Goal: Information Seeking & Learning: Learn about a topic

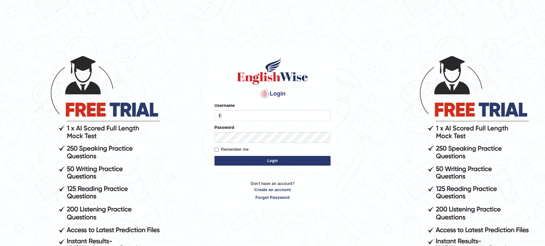
type input "EwOnline"
click at [214, 156] on button "Login" at bounding box center [272, 161] width 116 height 10
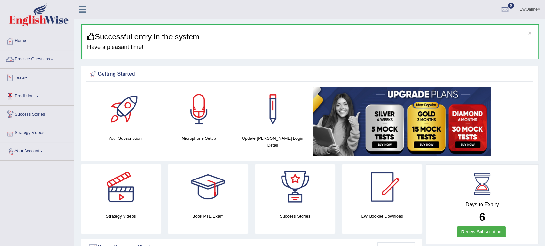
click at [37, 61] on link "Practice Questions" at bounding box center [37, 58] width 74 height 16
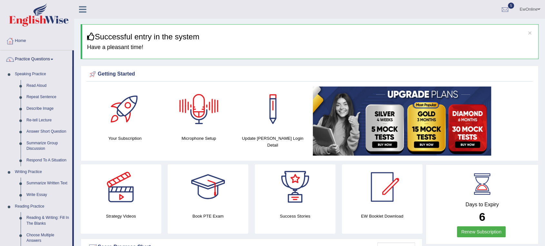
click at [203, 105] on div at bounding box center [198, 108] width 45 height 45
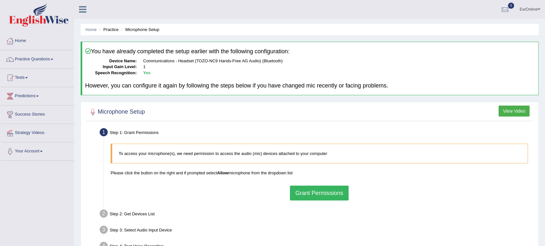
click at [310, 193] on button "Grant Permissions" at bounding box center [319, 192] width 59 height 15
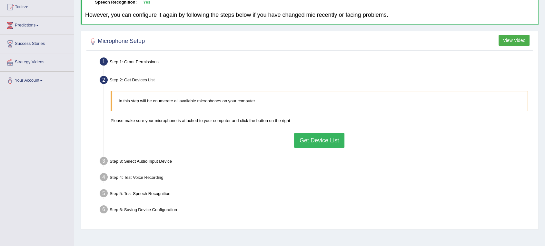
scroll to position [72, 0]
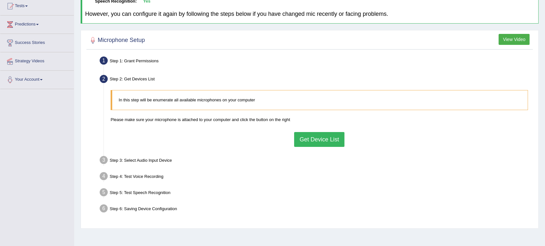
click at [315, 144] on button "Get Device List" at bounding box center [319, 139] width 50 height 15
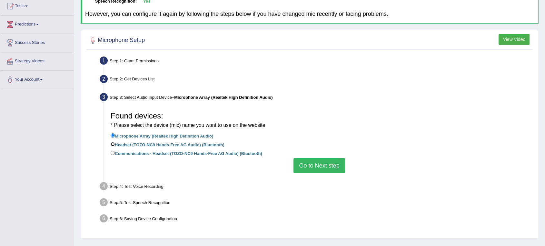
click at [112, 144] on input "Headset (TOZO-NC9 Hands-Free AG Audio) (Bluetooth)" at bounding box center [113, 144] width 4 height 4
radio input "true"
click at [315, 166] on button "Go to Next step" at bounding box center [318, 165] width 51 height 15
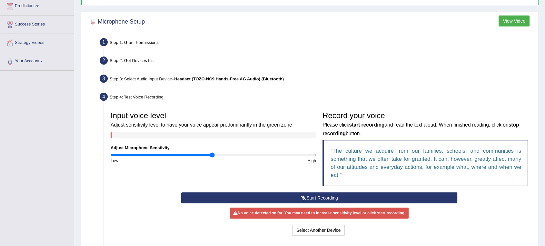
scroll to position [107, 0]
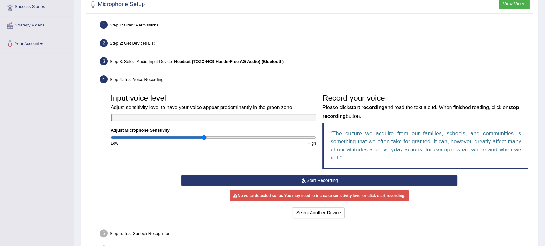
drag, startPoint x: 213, startPoint y: 137, endPoint x: 204, endPoint y: 137, distance: 9.4
click at [204, 137] on input "range" at bounding box center [213, 137] width 205 height 5
click at [320, 180] on button "Start Recording" at bounding box center [319, 180] width 276 height 11
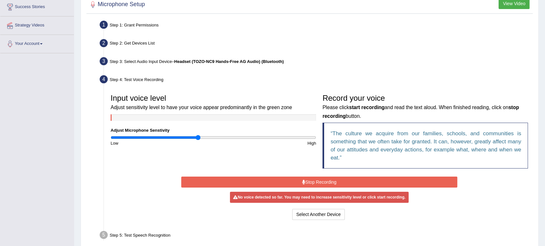
drag, startPoint x: 203, startPoint y: 135, endPoint x: 198, endPoint y: 135, distance: 5.2
type input "0.86"
click at [198, 135] on input "range" at bounding box center [213, 137] width 205 height 5
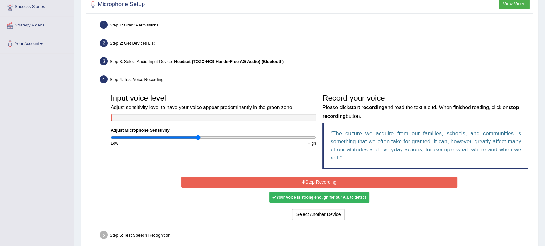
click at [323, 181] on button "Stop Recording" at bounding box center [319, 181] width 276 height 11
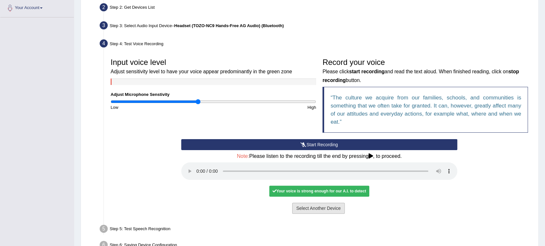
click at [311, 210] on button "Select Another Device" at bounding box center [318, 208] width 53 height 11
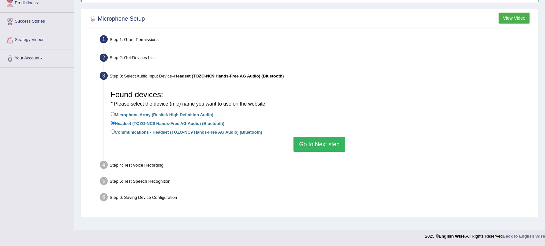
scroll to position [93, 0]
click at [322, 147] on button "Go to Next step" at bounding box center [318, 144] width 51 height 15
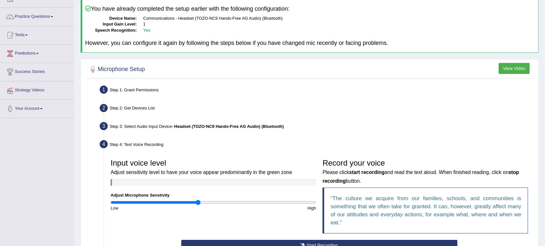
scroll to position [0, 0]
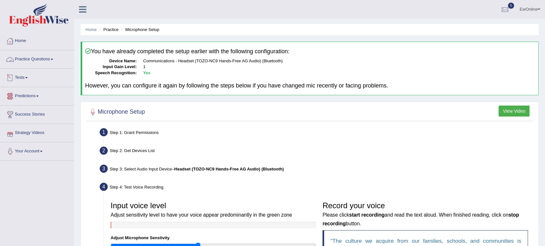
click at [43, 60] on link "Practice Questions" at bounding box center [37, 58] width 74 height 16
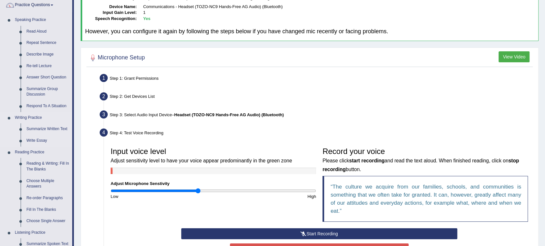
scroll to position [72, 0]
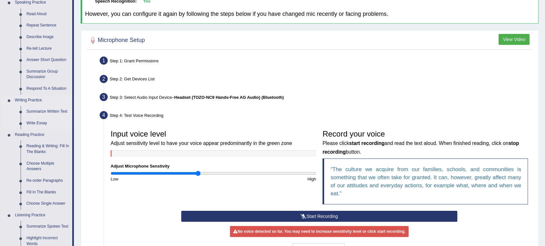
click at [51, 110] on link "Summarize Written Text" at bounding box center [48, 112] width 49 height 12
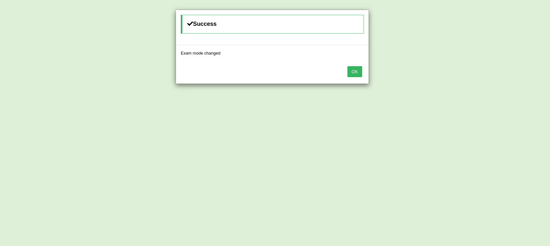
click at [352, 67] on button "OK" at bounding box center [355, 71] width 15 height 11
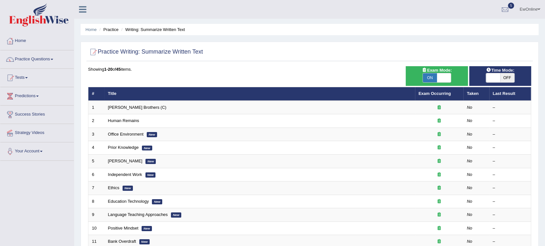
click at [510, 78] on span "OFF" at bounding box center [507, 77] width 14 height 9
checkbox input "true"
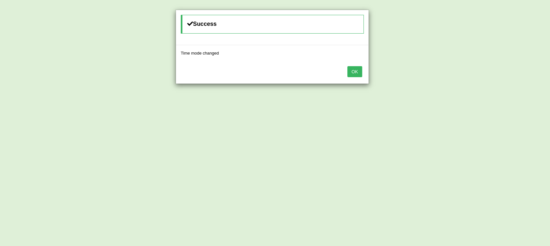
click at [352, 72] on button "OK" at bounding box center [355, 71] width 15 height 11
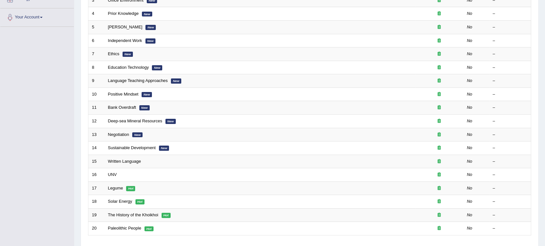
scroll to position [72, 0]
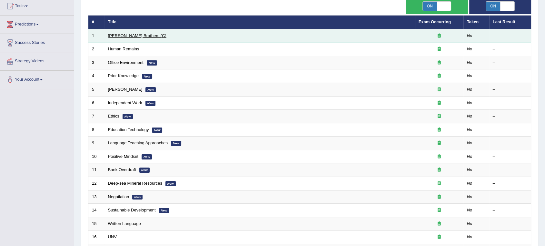
click at [126, 34] on link "[PERSON_NAME] Brothers (C)" at bounding box center [137, 35] width 58 height 5
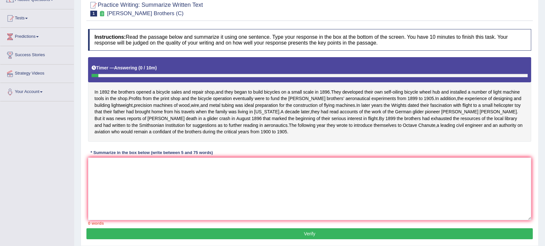
scroll to position [72, 0]
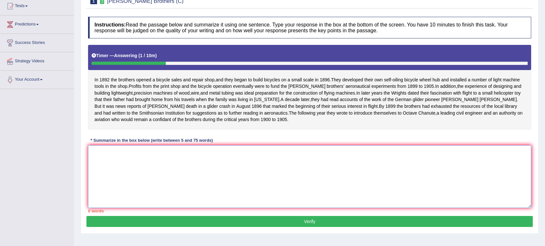
click at [113, 157] on textarea at bounding box center [309, 176] width 443 height 63
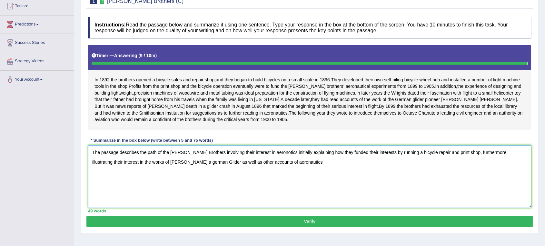
type textarea "The passage describes the path of the [PERSON_NAME] Brothers involving their in…"
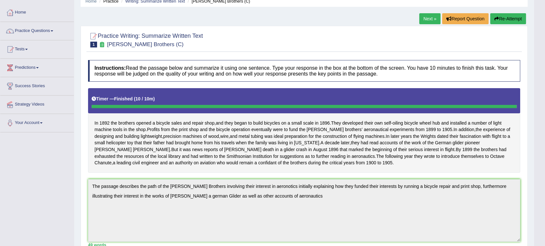
scroll to position [40, 0]
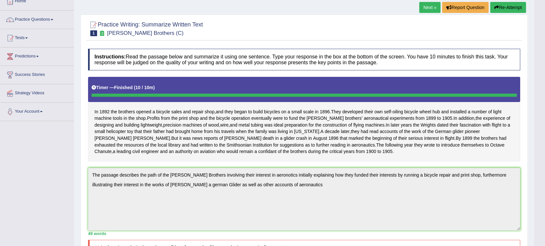
click at [506, 5] on button "Re-Attempt" at bounding box center [508, 7] width 36 height 11
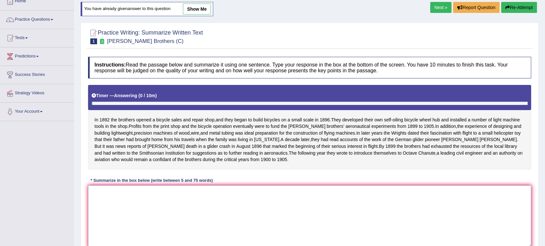
click at [118, 199] on textarea at bounding box center [309, 216] width 443 height 63
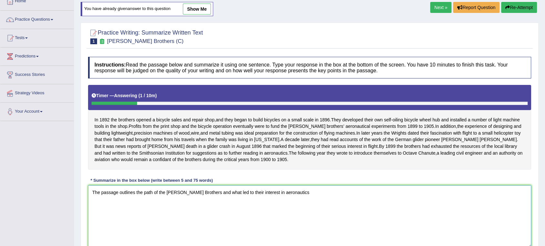
drag, startPoint x: 291, startPoint y: 199, endPoint x: 137, endPoint y: 203, distance: 154.5
click at [137, 203] on textarea "The passage outlines the path of the Wright Brothers and what led to their inte…" at bounding box center [309, 216] width 443 height 63
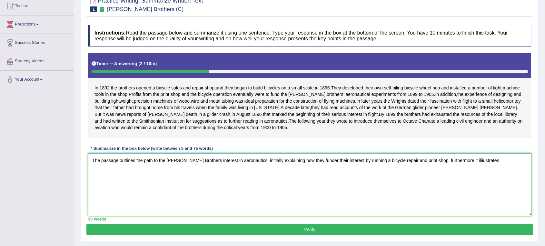
scroll to position [59, 0]
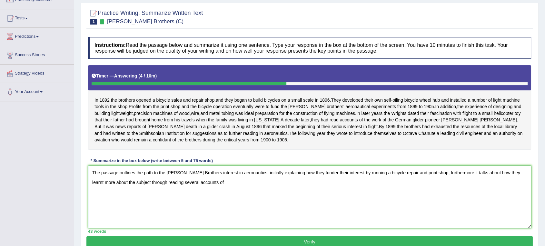
drag, startPoint x: 127, startPoint y: 188, endPoint x: 89, endPoint y: 190, distance: 38.1
click at [89, 190] on textarea "The passage outlines the path to the Wright Brothers interest in aeronautics, i…" at bounding box center [309, 196] width 443 height 63
click at [172, 189] on textarea "The passage outlines the path to the Wright Brothers interest in aeronautics, i…" at bounding box center [309, 196] width 443 height 63
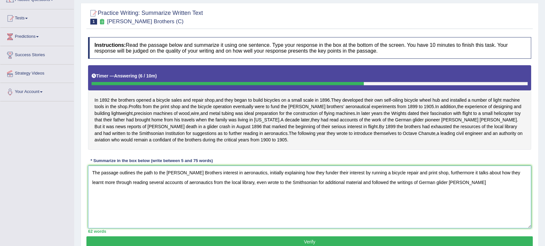
click at [347, 187] on textarea "The passage outlines the path to the Wright Brothers interest in aeronautics, i…" at bounding box center [309, 196] width 443 height 63
click at [456, 188] on textarea "The passage outlines the path to the Wright Brothers interest in aeronautics, i…" at bounding box center [309, 196] width 443 height 63
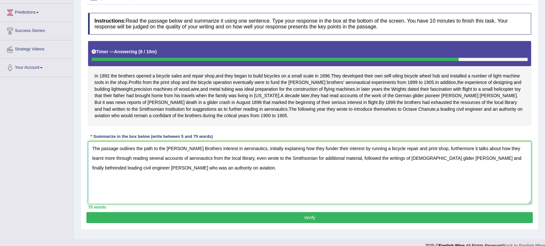
scroll to position [95, 0]
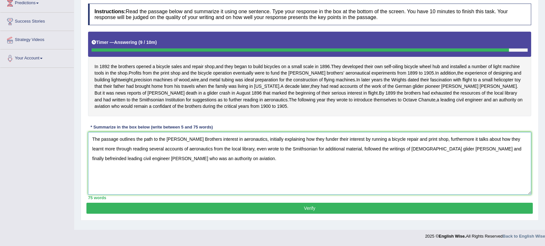
type textarea "The passage outlines the path to the Wright Brothers interest in aeronautics, i…"
click at [306, 209] on button "Verify" at bounding box center [309, 208] width 446 height 11
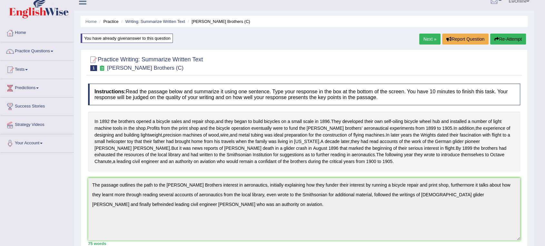
scroll to position [0, 0]
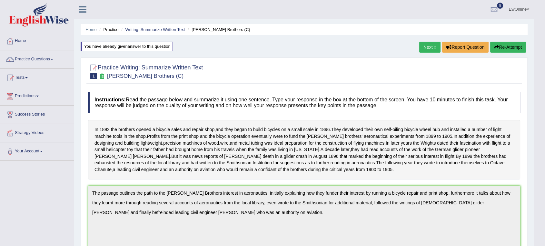
click at [425, 46] on link "Next »" at bounding box center [429, 47] width 21 height 11
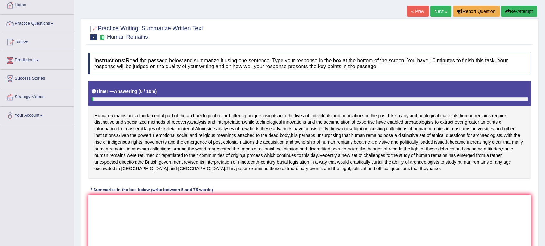
scroll to position [72, 0]
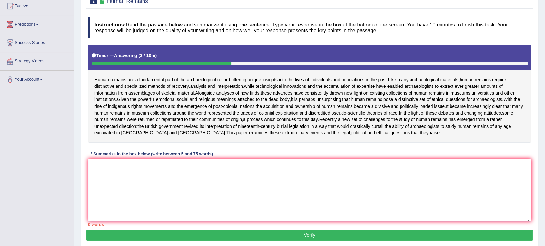
click at [212, 176] on textarea at bounding box center [309, 190] width 443 height 63
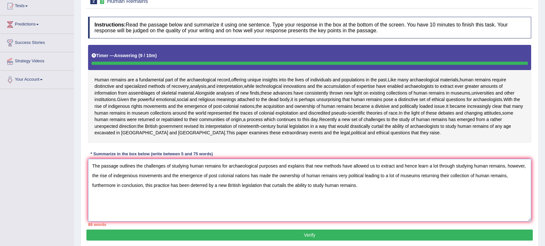
type textarea "The passage outlines the challenges of studying human remains for archaeologica…"
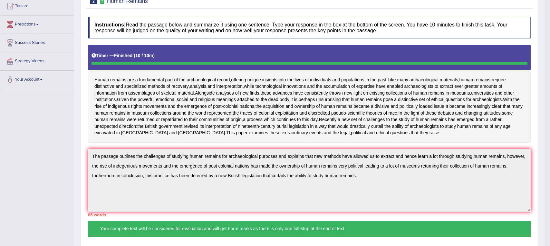
drag, startPoint x: 316, startPoint y: 173, endPoint x: 362, endPoint y: 171, distance: 46.5
click at [362, 171] on body "Toggle navigation Home Practice Questions Speaking Practice Read Aloud Repeat S…" at bounding box center [275, 51] width 550 height 246
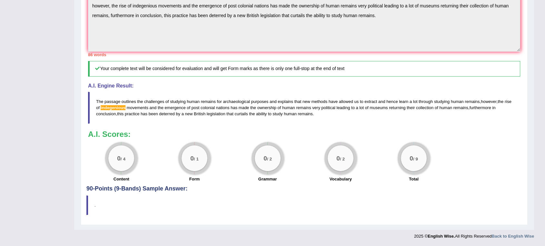
scroll to position [209, 0]
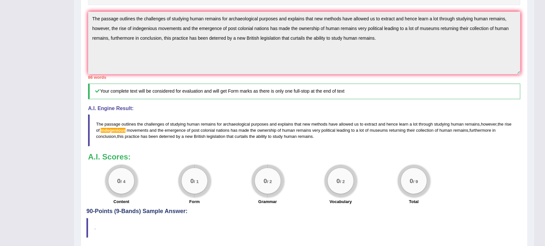
click at [369, 161] on h3 "A.I. Scores:" at bounding box center [304, 157] width 432 height 8
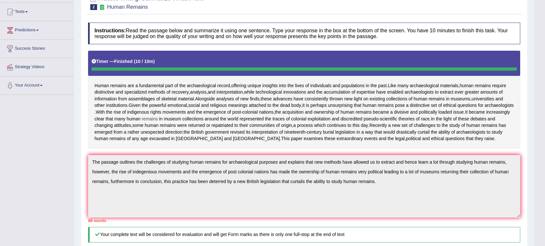
scroll to position [30, 0]
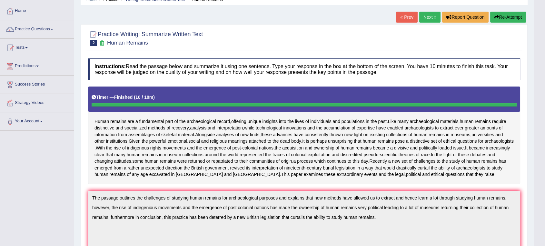
click at [510, 18] on button "Re-Attempt" at bounding box center [508, 17] width 36 height 11
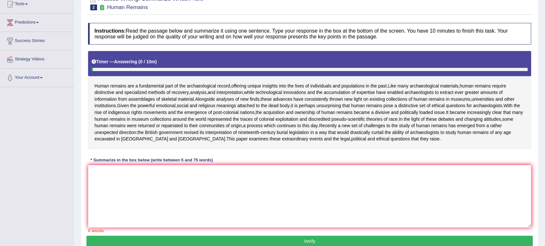
scroll to position [66, 0]
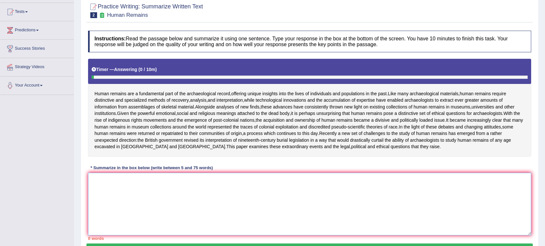
click at [94, 181] on textarea at bounding box center [309, 204] width 443 height 63
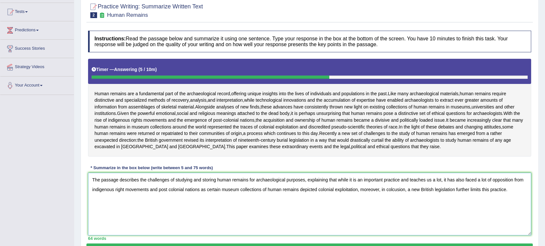
click at [383, 187] on textarea "The passage describes the challenges of studying and storing human remains for …" at bounding box center [309, 204] width 443 height 63
drag, startPoint x: 177, startPoint y: 195, endPoint x: 355, endPoint y: 197, distance: 178.0
click at [355, 197] on textarea "The passage describes the challenges of studying and storing human remains for …" at bounding box center [309, 204] width 443 height 63
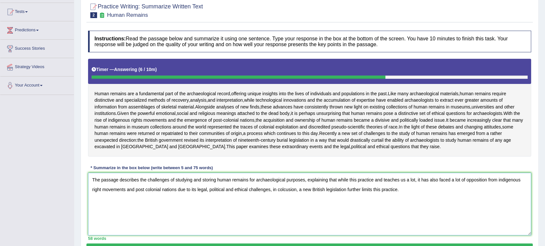
drag, startPoint x: 272, startPoint y: 194, endPoint x: 296, endPoint y: 193, distance: 23.9
click at [296, 193] on textarea "The passage describes the challenges of studying and storing human remains for …" at bounding box center [309, 204] width 443 height 63
click at [318, 196] on textarea "The passage describes the challenges of studying and storing human remains for …" at bounding box center [309, 204] width 443 height 63
click at [366, 195] on textarea "The passage describes the challenges of studying and storing human remains for …" at bounding box center [309, 204] width 443 height 63
click at [418, 197] on textarea "The passage describes the challenges of studying and storing human remains for …" at bounding box center [309, 204] width 443 height 63
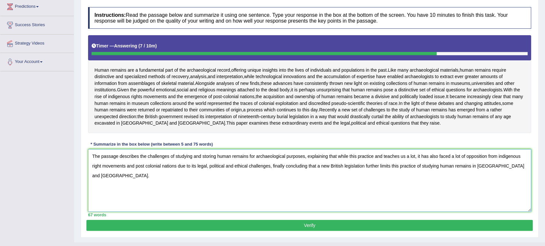
scroll to position [102, 0]
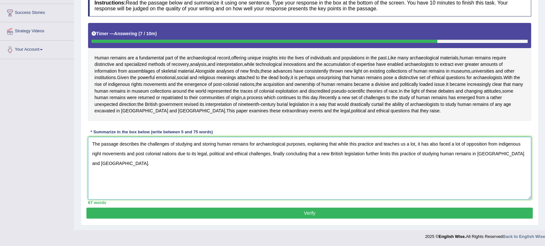
type textarea "The passage describes the challenges of studying and storing human remains for …"
click at [316, 218] on button "Verify" at bounding box center [309, 212] width 446 height 11
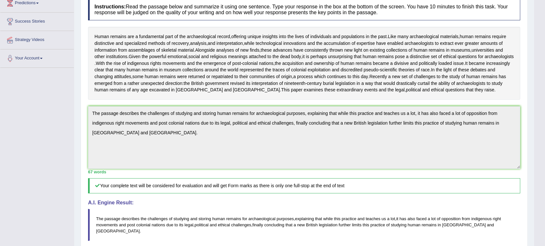
scroll to position [0, 0]
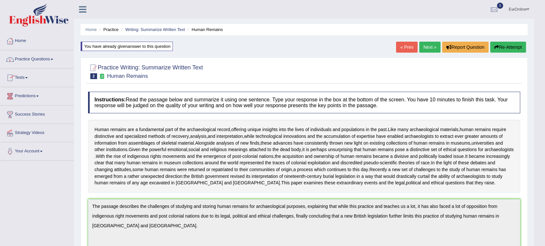
click at [21, 40] on link "Home" at bounding box center [37, 40] width 74 height 16
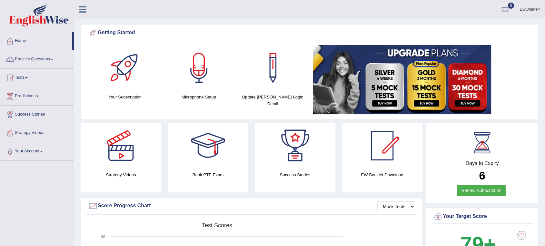
click at [534, 10] on link "EwOnline" at bounding box center [530, 8] width 30 height 17
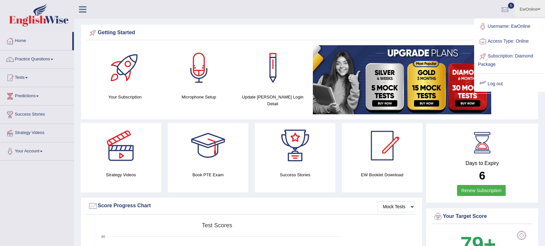
click at [497, 84] on link "Log out" at bounding box center [510, 83] width 70 height 15
